Goal: Obtain resource: Obtain resource

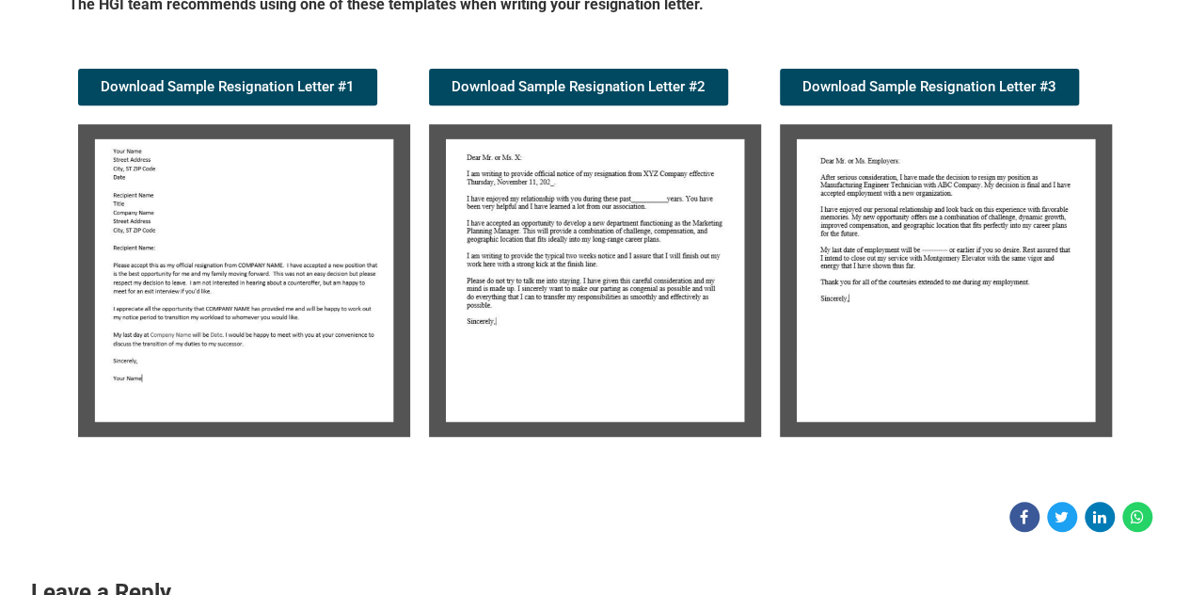
scroll to position [352, 0]
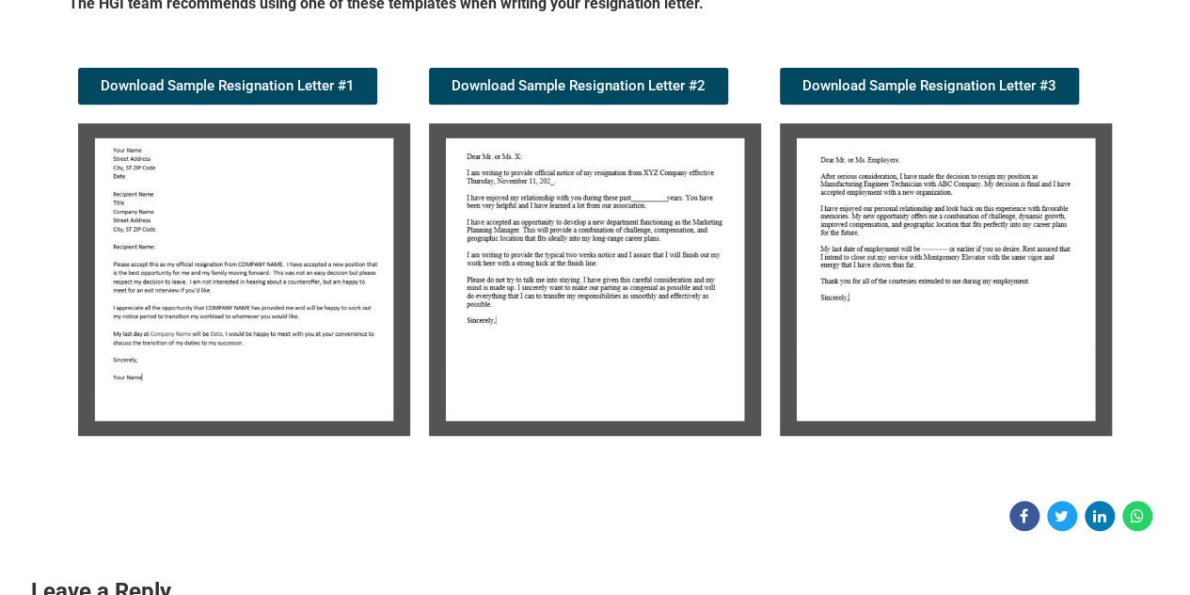
click at [263, 328] on img at bounding box center [244, 279] width 332 height 312
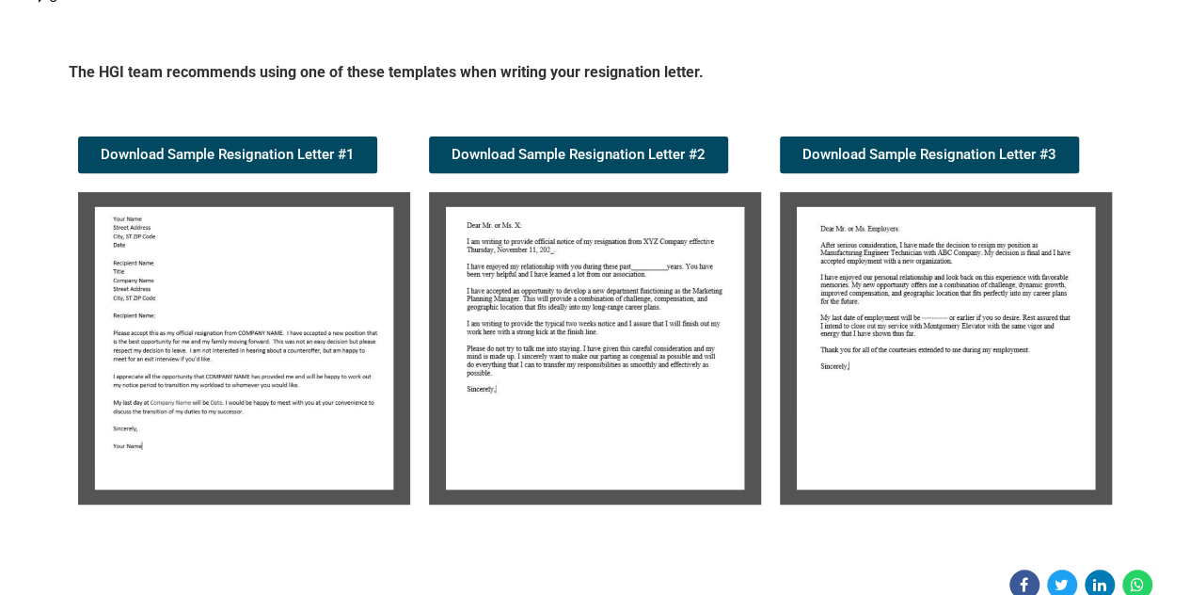
scroll to position [230, 0]
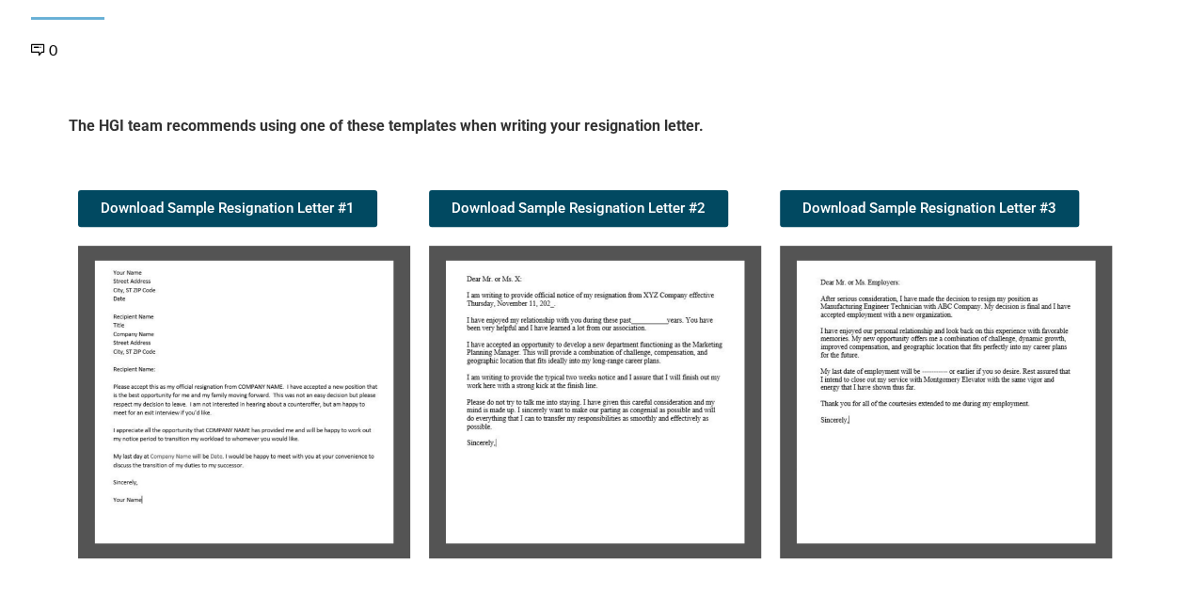
click at [201, 54] on div "0" at bounding box center [595, 50] width 1129 height 21
click at [548, 577] on div "Candidate Tools Sample Resignation Letter 0 Spread the love The HGI team recomm…" at bounding box center [595, 272] width 1129 height 762
click at [521, 526] on img at bounding box center [595, 402] width 332 height 312
click at [231, 351] on img at bounding box center [244, 402] width 332 height 312
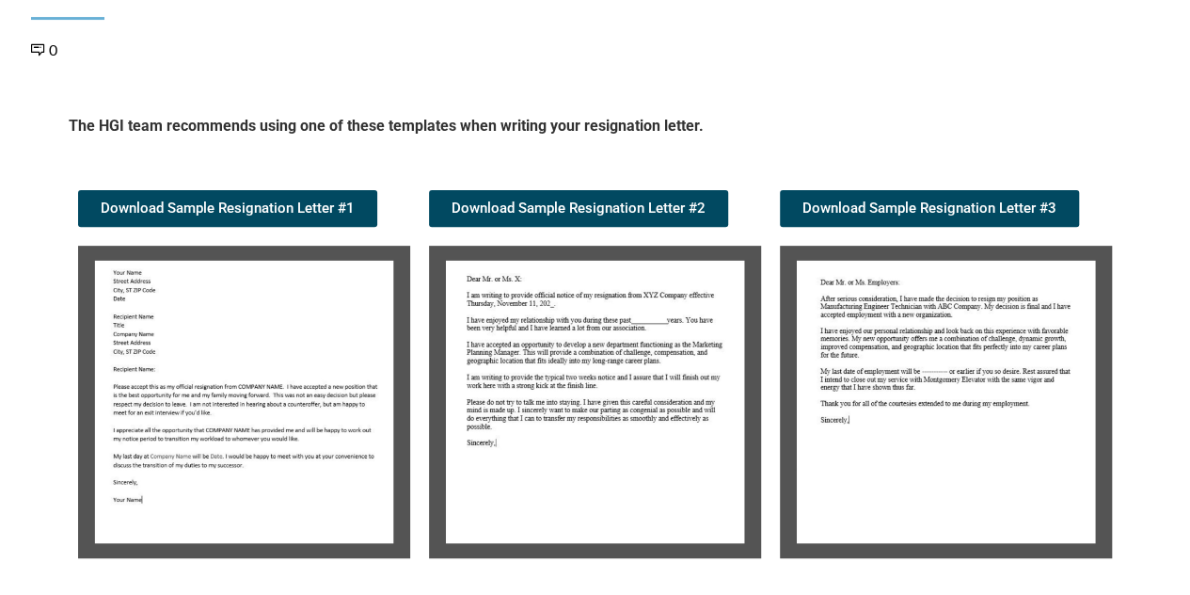
click at [231, 351] on img at bounding box center [244, 402] width 332 height 312
click at [882, 390] on img at bounding box center [946, 402] width 332 height 312
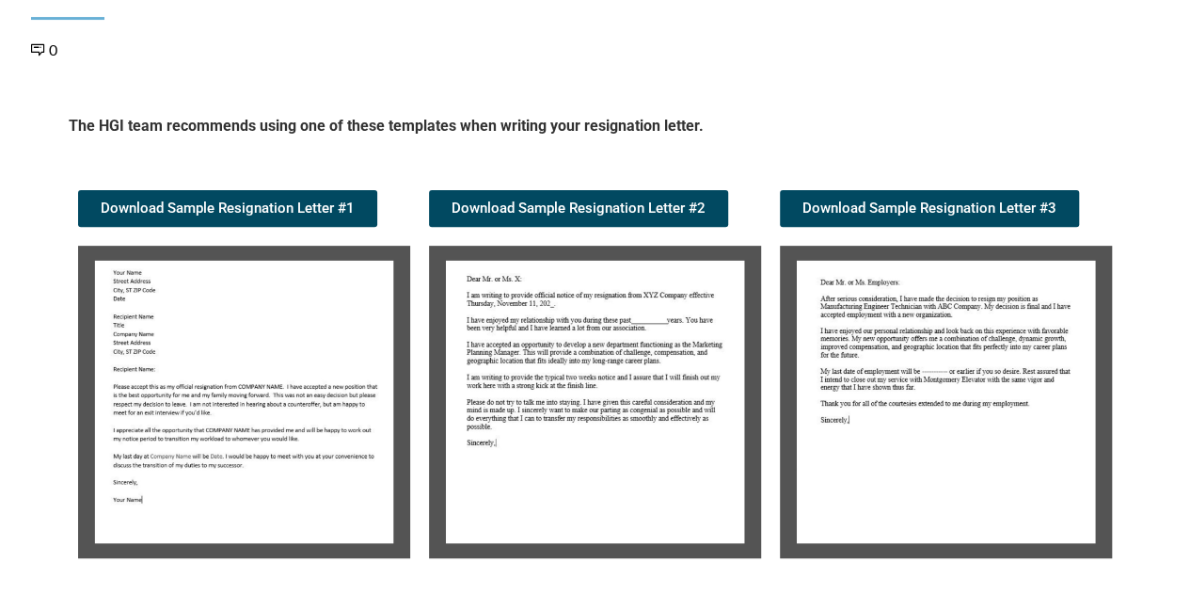
click at [882, 390] on img at bounding box center [946, 402] width 332 height 312
click at [207, 441] on img at bounding box center [244, 402] width 332 height 312
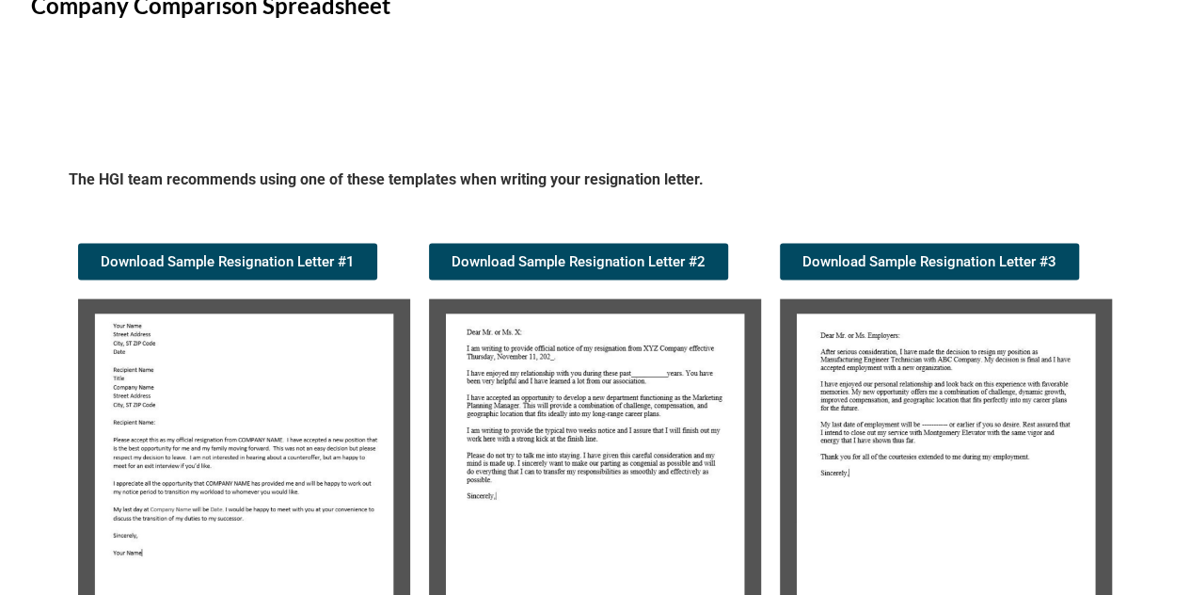
scroll to position [1899, 0]
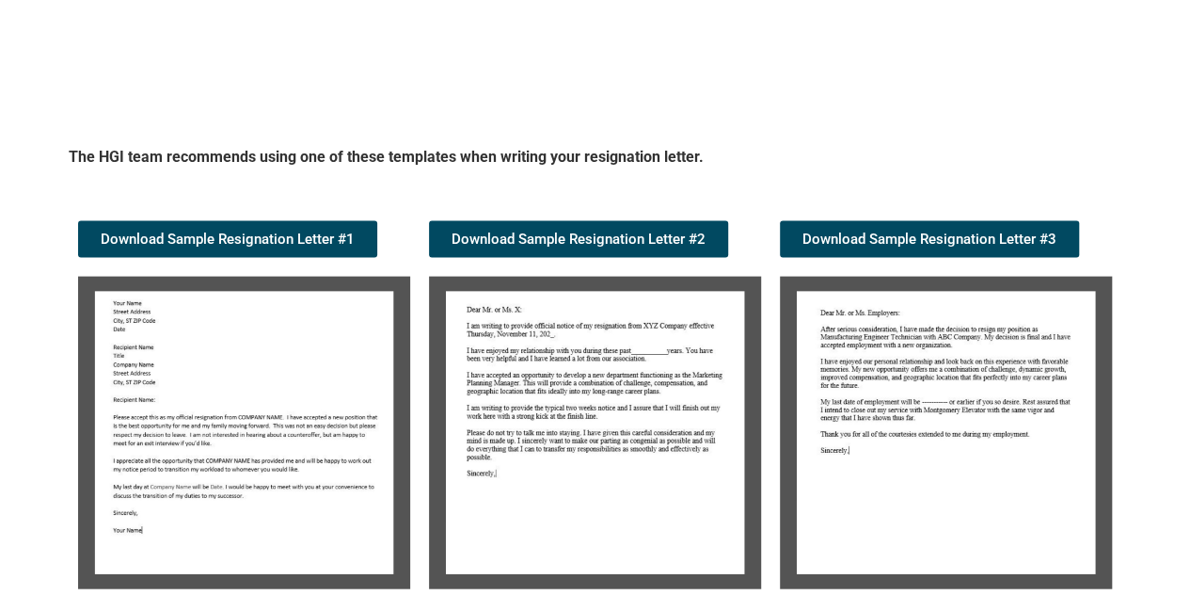
click at [201, 558] on img at bounding box center [244, 433] width 332 height 312
click at [263, 443] on img at bounding box center [244, 433] width 332 height 312
